Goal: Navigation & Orientation: Find specific page/section

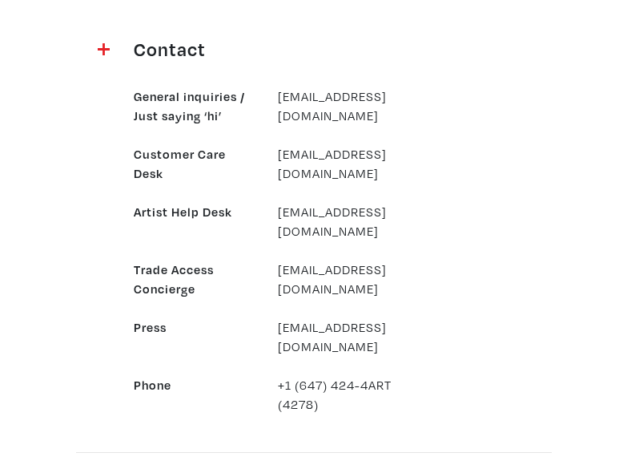
scroll to position [1733, 0]
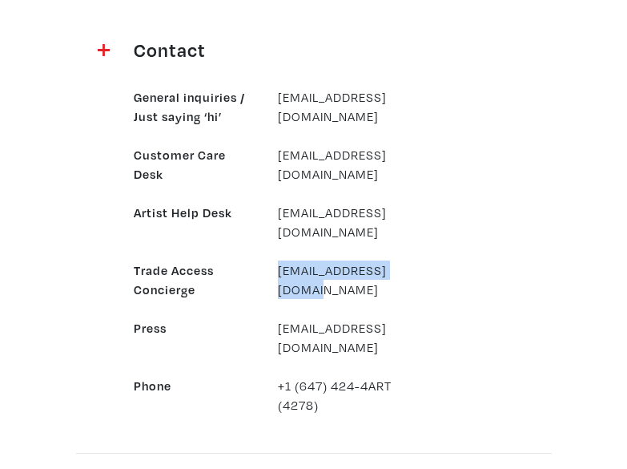
drag, startPoint x: 413, startPoint y: 252, endPoint x: 276, endPoint y: 249, distance: 137.1
click at [276, 249] on div "General inquiries / Just saying ‘hi’ hello@partial.gallery Customer Care Desk c…" at bounding box center [314, 241] width 577 height 346
copy link "trade@partial.gallery"
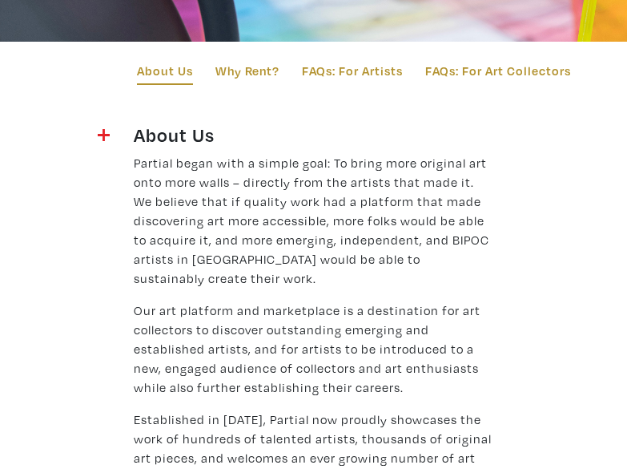
scroll to position [0, 0]
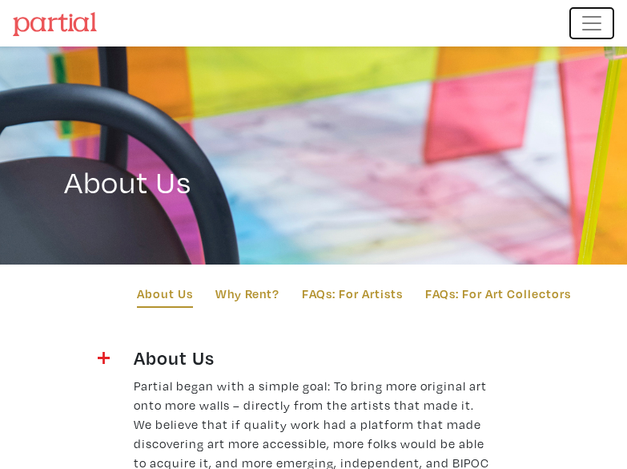
click at [595, 20] on span "Toggle navigation" at bounding box center [592, 23] width 24 height 24
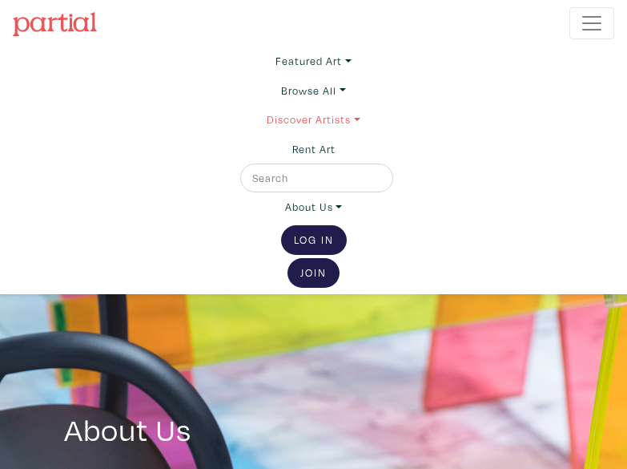
click at [351, 75] on link "Discover Artists" at bounding box center [313, 60] width 75 height 29
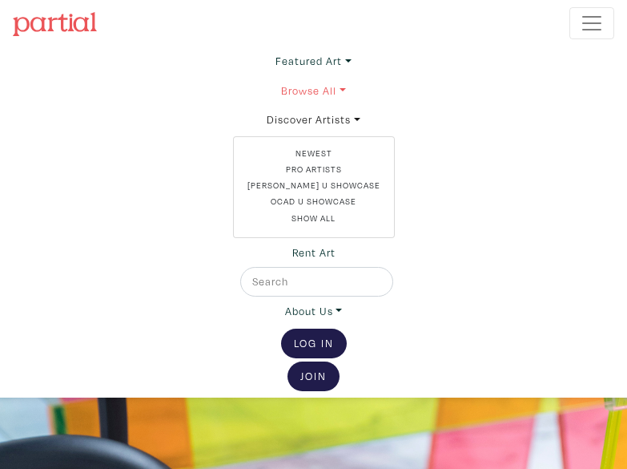
click at [345, 75] on link "Browse All" at bounding box center [313, 60] width 75 height 29
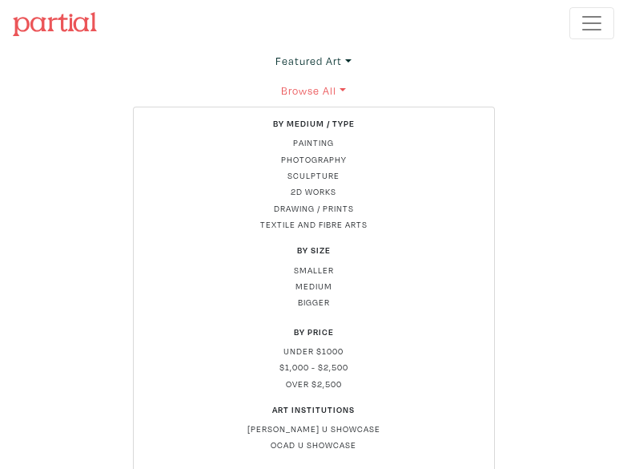
click at [345, 90] on link "Browse All" at bounding box center [314, 90] width 362 height 29
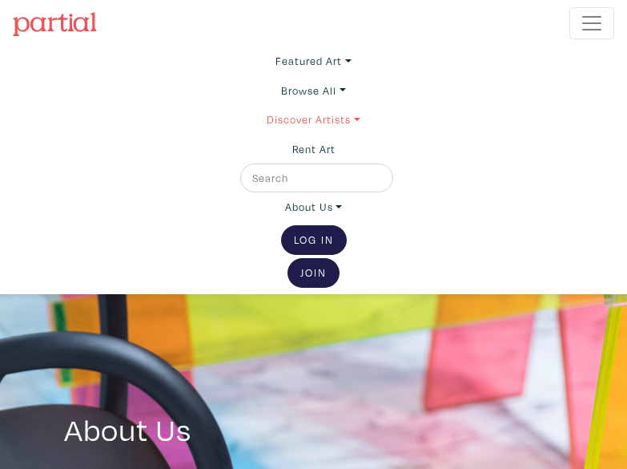
click at [351, 75] on link "Discover Artists" at bounding box center [313, 60] width 75 height 29
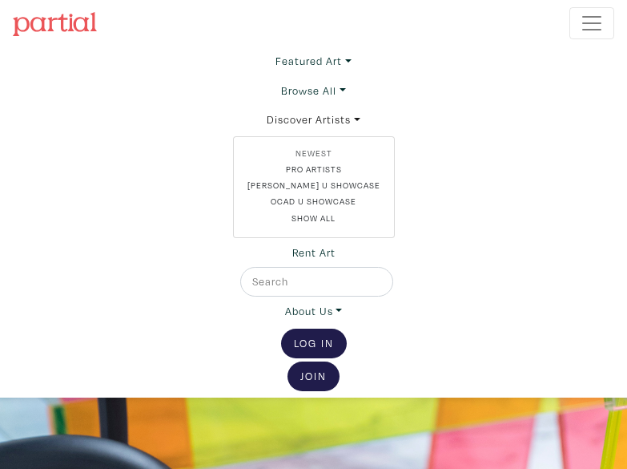
click at [321, 152] on link "Newest" at bounding box center [314, 153] width 135 height 13
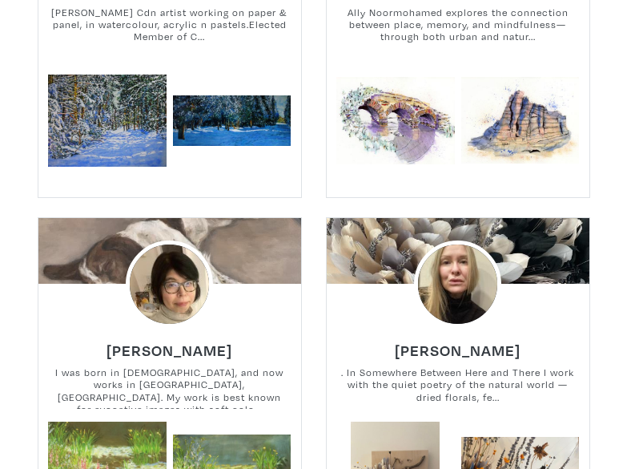
scroll to position [867, 0]
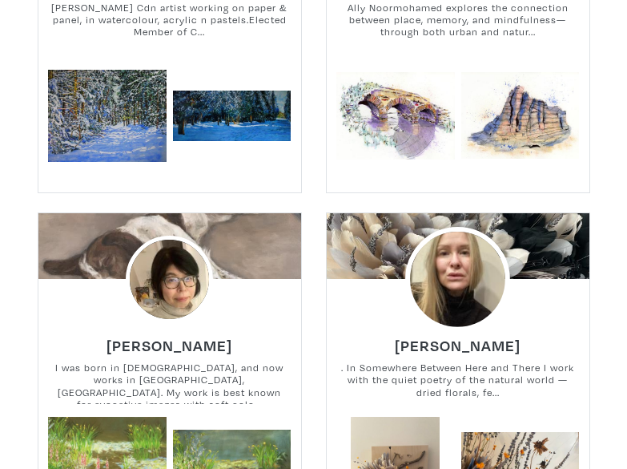
click at [469, 279] on img at bounding box center [457, 279] width 105 height 105
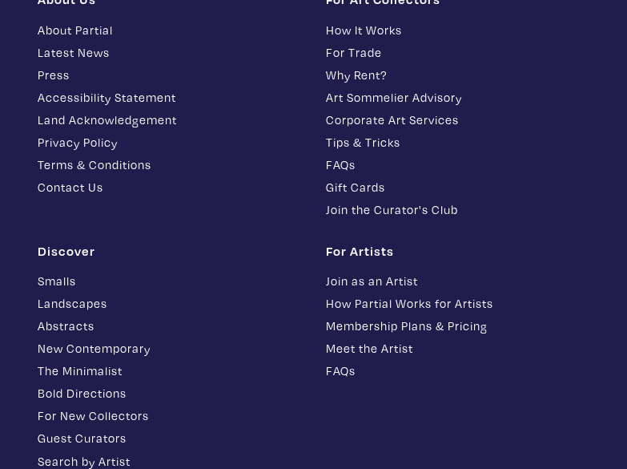
scroll to position [2311, 0]
